Goal: Task Accomplishment & Management: Use online tool/utility

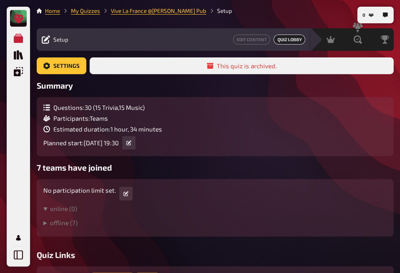
click at [23, 25] on link at bounding box center [18, 18] width 17 height 17
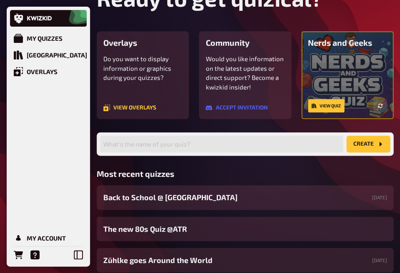
scroll to position [50, 0]
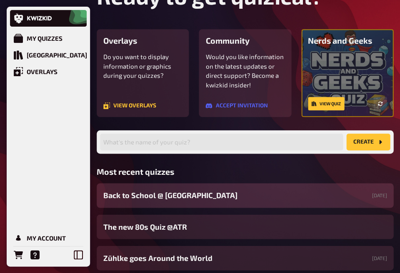
click at [153, 197] on span "Back to School @ [GEOGRAPHIC_DATA]" at bounding box center [170, 195] width 134 height 11
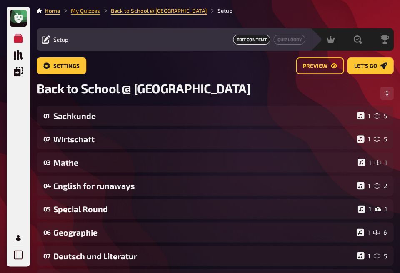
click at [90, 10] on link "My Quizzes" at bounding box center [85, 10] width 29 height 7
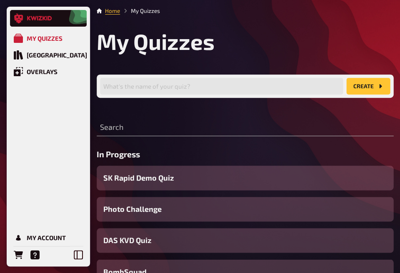
click at [45, 21] on link at bounding box center [48, 18] width 77 height 17
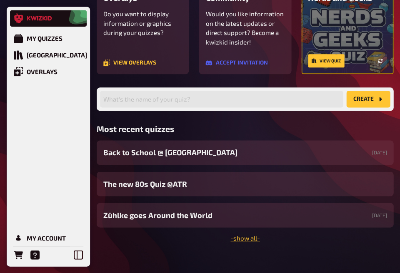
scroll to position [97, 0]
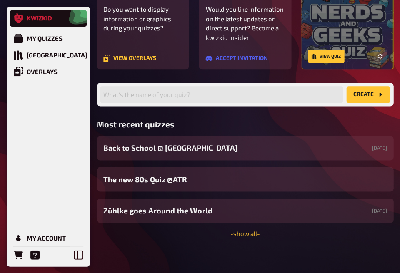
click at [43, 23] on link at bounding box center [48, 18] width 77 height 17
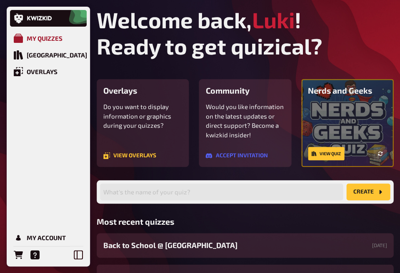
scroll to position [0, 0]
click at [40, 35] on div "My Quizzes" at bounding box center [45, 38] width 36 height 7
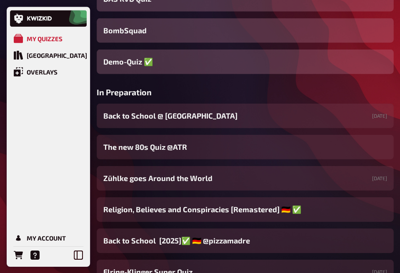
scroll to position [234, 0]
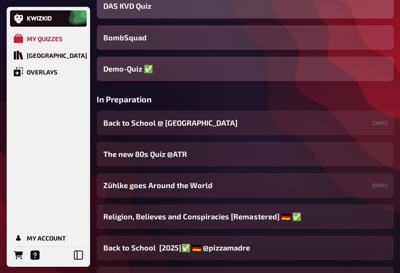
click at [311, 0] on div "DAS KVD Quiz" at bounding box center [245, 6] width 296 height 25
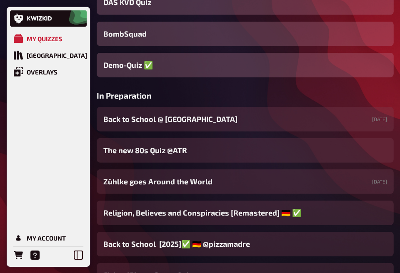
scroll to position [247, 0]
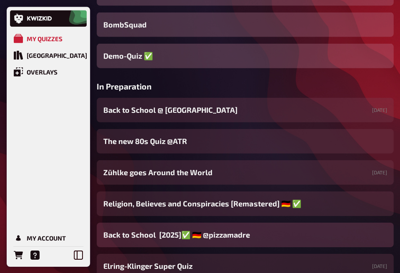
click at [253, 240] on div "Back to School [2025]✅ 🇩🇪 @pizzamadre" at bounding box center [245, 234] width 296 height 25
